Goal: Information Seeking & Learning: Understand process/instructions

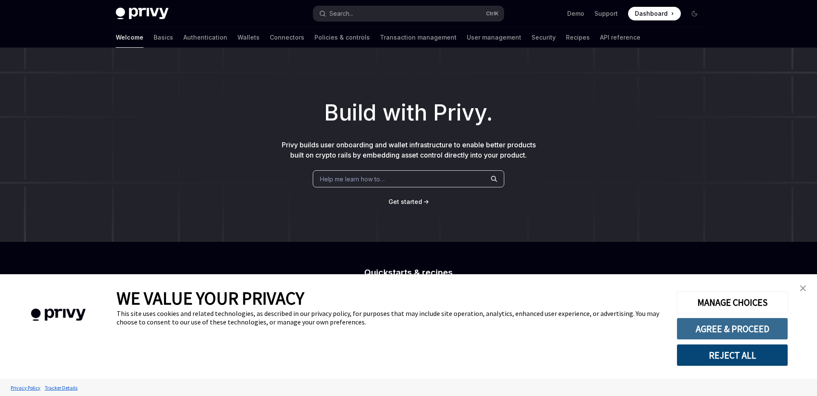
click at [739, 336] on button "AGREE & PROCEED" at bounding box center [733, 329] width 112 height 22
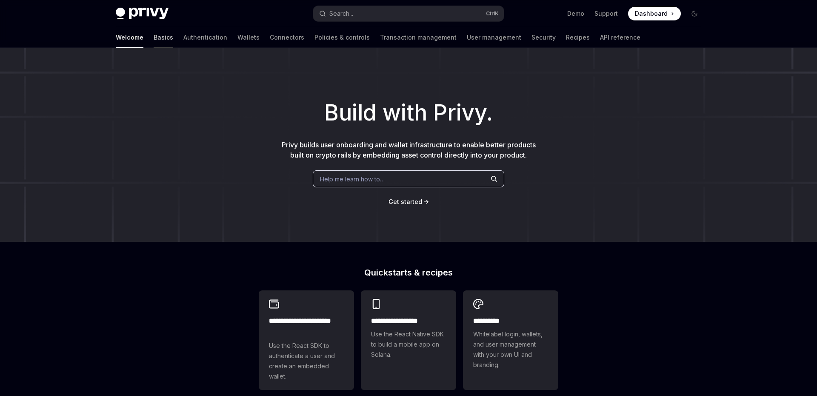
click at [154, 45] on link "Basics" at bounding box center [164, 37] width 20 height 20
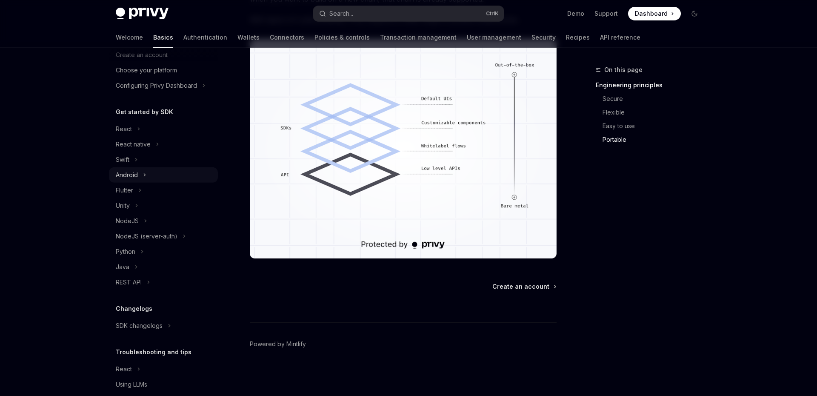
scroll to position [43, 0]
click at [109, 138] on div "React" at bounding box center [163, 129] width 109 height 15
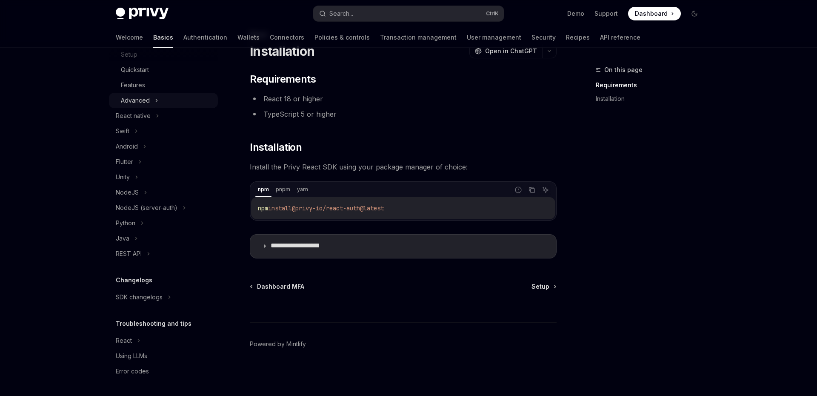
scroll to position [190, 0]
click at [142, 209] on div "NodeJS (server-auth)" at bounding box center [147, 208] width 62 height 10
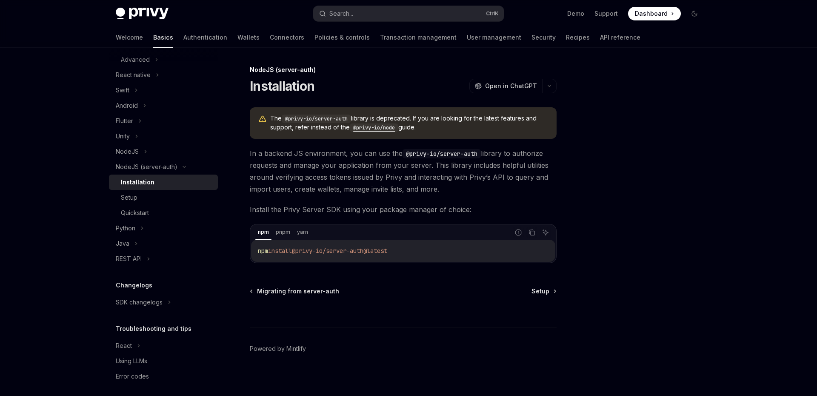
click at [121, 187] on div "Installation" at bounding box center [138, 182] width 34 height 10
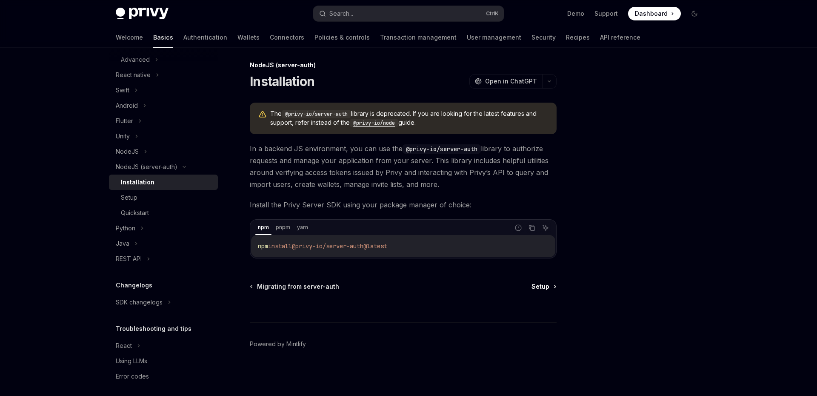
click at [550, 282] on span "Setup" at bounding box center [541, 286] width 18 height 9
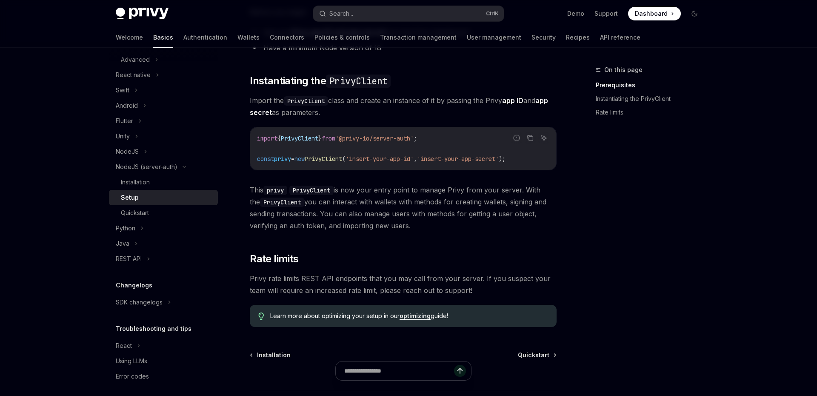
scroll to position [321, 0]
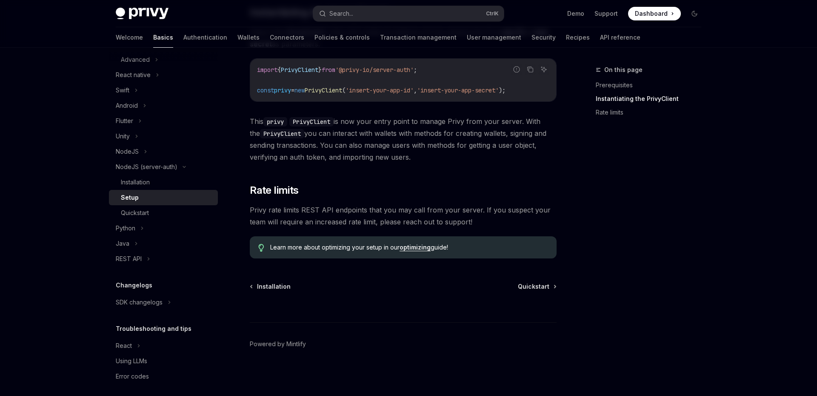
click at [557, 291] on div at bounding box center [403, 307] width 307 height 32
click at [550, 282] on span "Quickstart" at bounding box center [534, 286] width 32 height 9
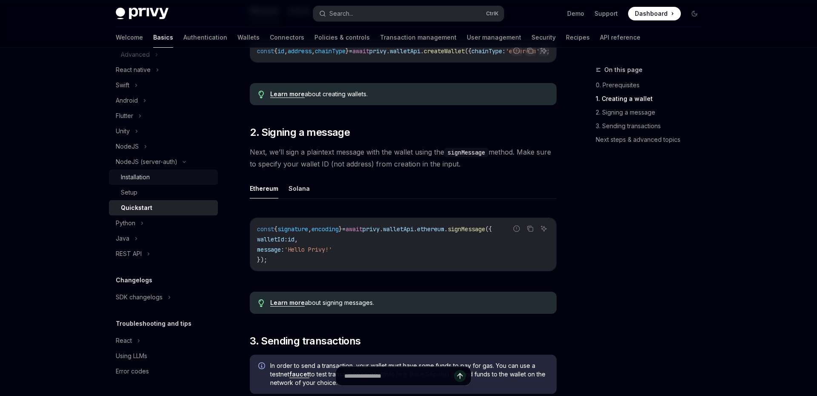
scroll to position [253, 0]
click at [111, 251] on div "REST API" at bounding box center [163, 253] width 109 height 15
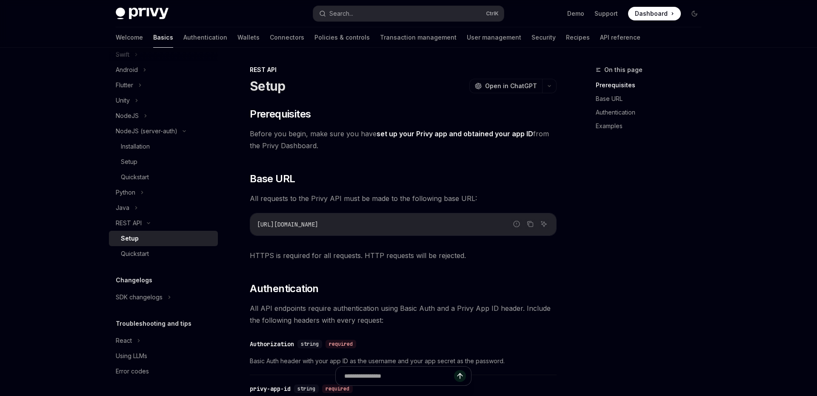
click at [121, 244] on div "Setup" at bounding box center [167, 238] width 92 height 10
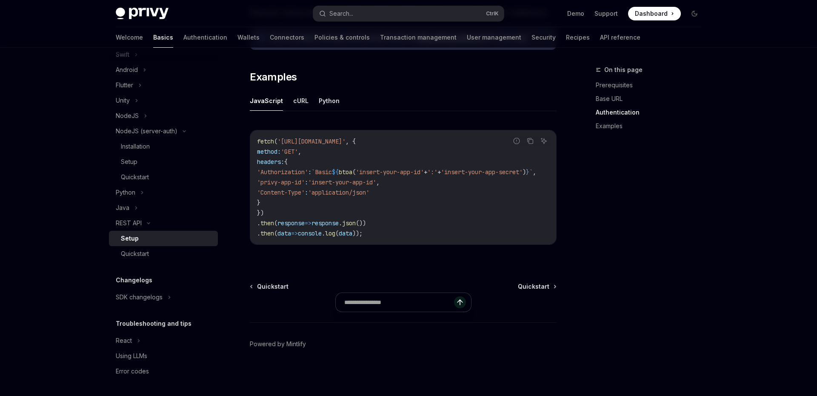
scroll to position [466, 0]
click at [541, 291] on span "Quickstart" at bounding box center [534, 286] width 32 height 9
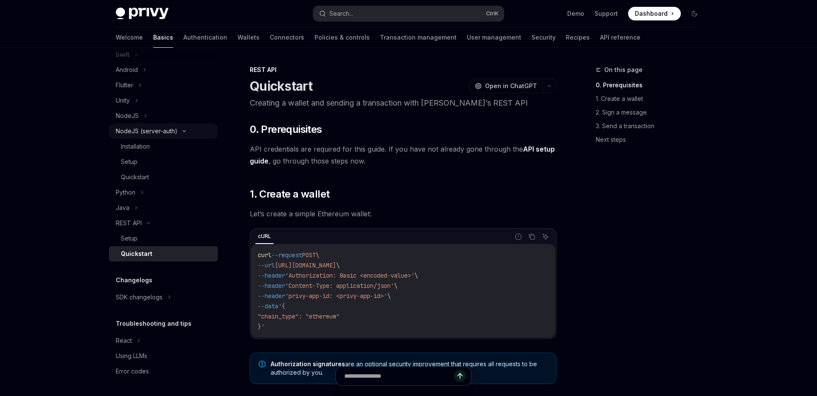
click at [125, 136] on div "NodeJS (server-auth)" at bounding box center [147, 131] width 62 height 10
click at [109, 154] on div "NodeJS" at bounding box center [163, 161] width 109 height 15
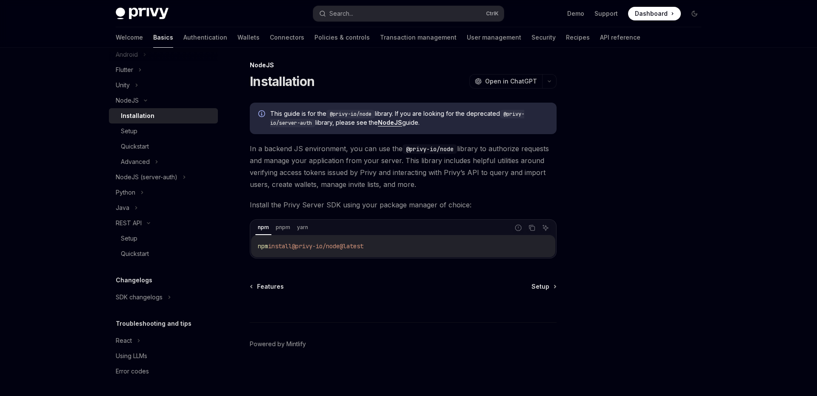
scroll to position [54, 0]
click at [550, 282] on span "Setup" at bounding box center [541, 286] width 18 height 9
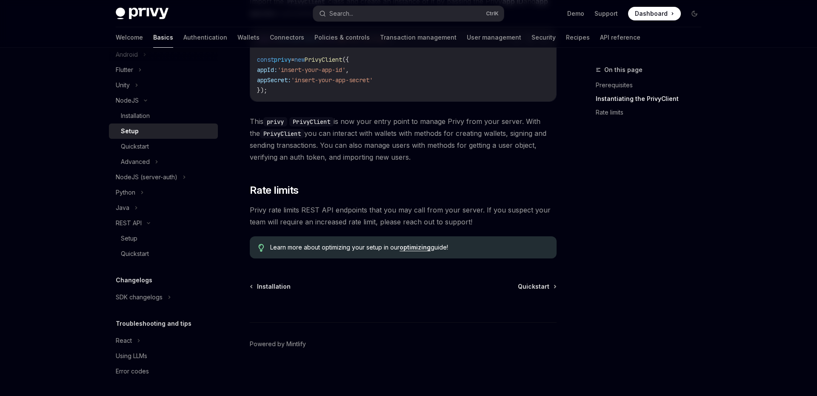
scroll to position [403, 0]
click at [544, 282] on span "Quickstart" at bounding box center [534, 286] width 32 height 9
type textarea "*"
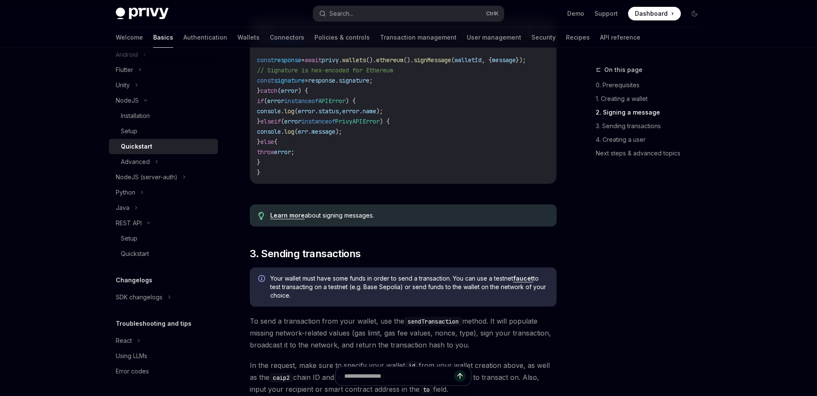
scroll to position [743, 0]
